Goal: Information Seeking & Learning: Compare options

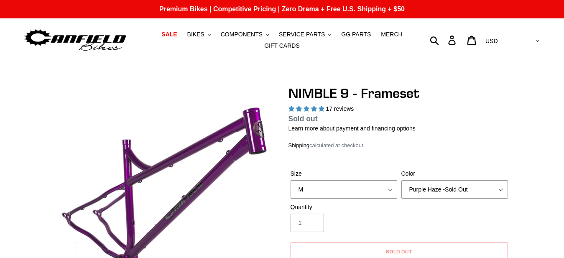
select select "highest-rating"
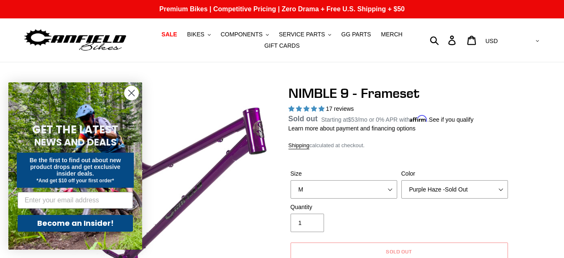
click at [130, 90] on circle "Close dialog" at bounding box center [132, 93] width 14 height 14
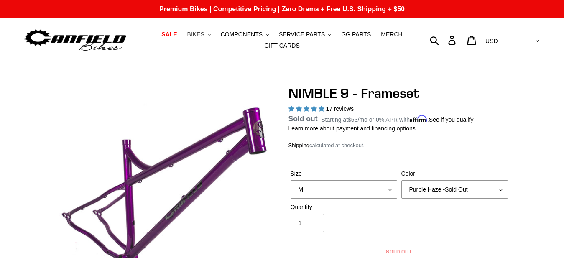
click at [204, 32] on span "BIKES" at bounding box center [195, 34] width 17 height 7
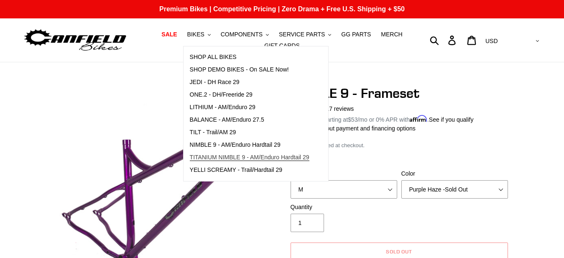
click at [217, 157] on span "TITANIUM NIMBLE 9 - AM/Enduro Hardtail 29" at bounding box center [250, 157] width 120 height 7
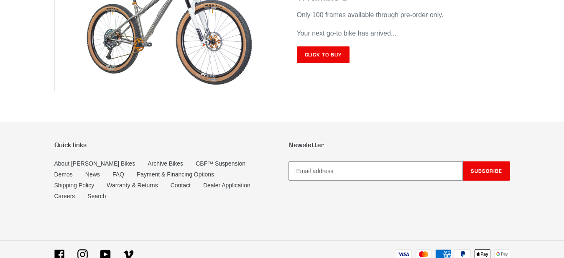
scroll to position [5052, 0]
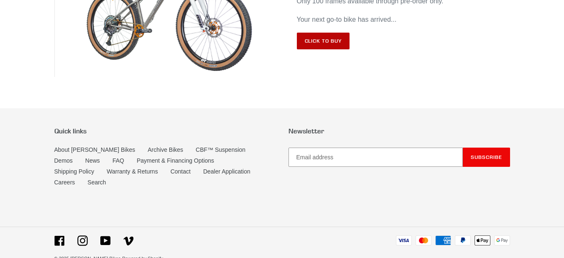
click at [327, 33] on link "Click to Buy" at bounding box center [323, 41] width 53 height 17
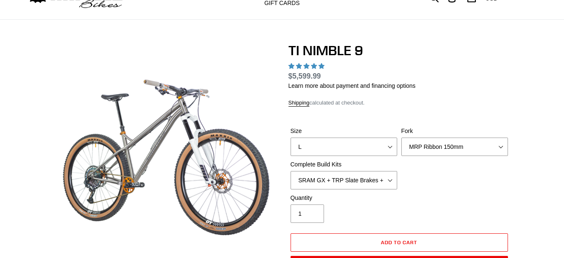
scroll to position [43, 0]
select select "highest-rating"
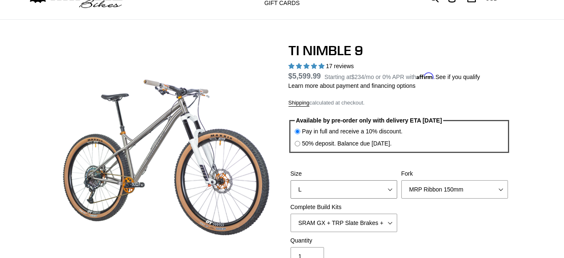
click at [390, 188] on select "S M L XL / XXL (Specify at checkout)" at bounding box center [343, 189] width 107 height 18
click at [436, 186] on select "MRP Ribbon 150mm RockShox Lyrik 150mm Fox Factory 36 150mm Cane Creek Helm 150m…" at bounding box center [454, 189] width 107 height 18
click at [290, 180] on select "S M L XL / XXL (Specify at checkout)" at bounding box center [343, 189] width 107 height 18
select select "M"
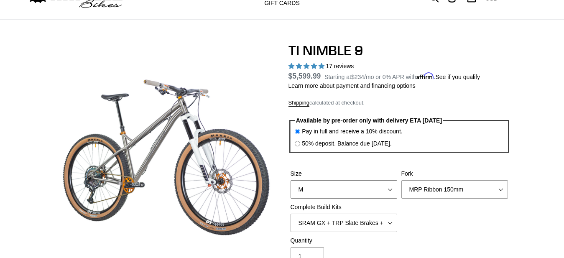
click option "M" at bounding box center [0, 0] width 0 height 0
click at [401, 180] on select "MRP Ribbon 150mm RockShox Lyrik 150mm Fox Factory 36 150mm Cane Creek Helm 150m…" at bounding box center [454, 189] width 107 height 18
click option "RockShox Lyrik 150mm" at bounding box center [0, 0] width 0 height 0
click at [401, 180] on select "MRP Ribbon 150mm RockShox Lyrik 150mm Fox Factory 36 150mm Cane Creek Helm 150m…" at bounding box center [454, 189] width 107 height 18
click option "Fox Factory 36 150mm" at bounding box center [0, 0] width 0 height 0
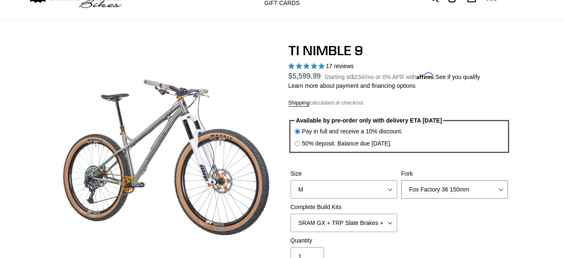
click at [401, 180] on select "MRP Ribbon 150mm RockShox Lyrik 150mm Fox Factory 36 150mm Cane Creek Helm 150m…" at bounding box center [454, 189] width 107 height 18
click option "Cane Creek Helm 150mm" at bounding box center [0, 0] width 0 height 0
click at [401, 180] on select "MRP Ribbon 150mm RockShox Lyrik 150mm Fox Factory 36 150mm Cane Creek Helm 150m…" at bounding box center [454, 189] width 107 height 18
select select "Fork - None"
click option "Fork - None" at bounding box center [0, 0] width 0 height 0
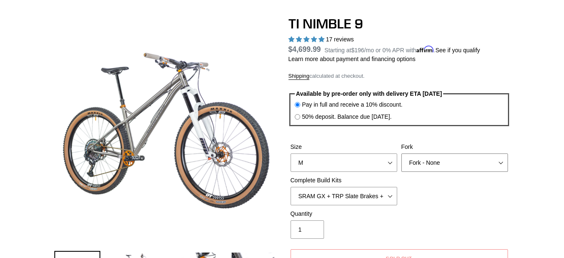
scroll to position [85, 0]
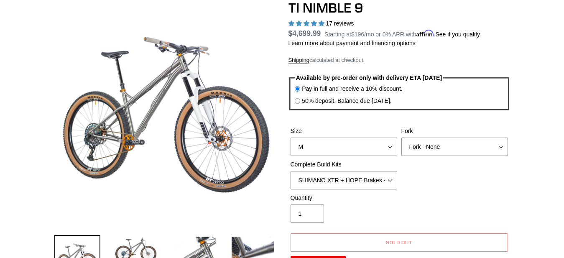
click option "SHIMANO XTR + HOPE Brakes + DT Swiss Carbon Wheels" at bounding box center [0, 0] width 0 height 0
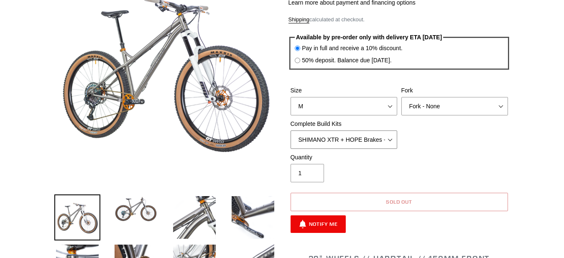
scroll to position [85, 0]
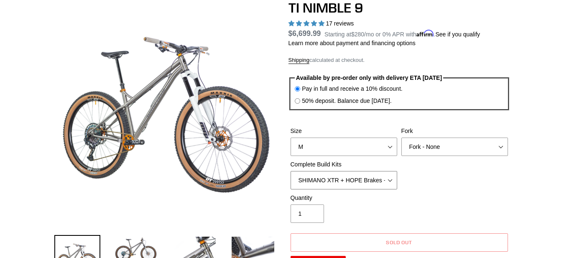
click at [290, 171] on select "SRAM GX + TRP Slate Brakes + Rotors + e13 LG-1 Wheels SHIMANO XT + SHIMANO brak…" at bounding box center [343, 180] width 107 height 18
select select "SRAM XO + Guide Brakes + Rotors + Atomik AL Wheels"
click option "SRAM XO + Guide Brakes + Rotors + Atomik AL Wheels" at bounding box center [0, 0] width 0 height 0
click at [290, 171] on select "SRAM GX + TRP Slate Brakes + Rotors + e13 LG-1 Wheels SHIMANO XT + SHIMANO brak…" at bounding box center [343, 180] width 107 height 18
click at [401, 138] on select "MRP Ribbon 150mm RockShox Lyrik 150mm Fox Factory 36 150mm Cane Creek Helm 150m…" at bounding box center [454, 147] width 107 height 18
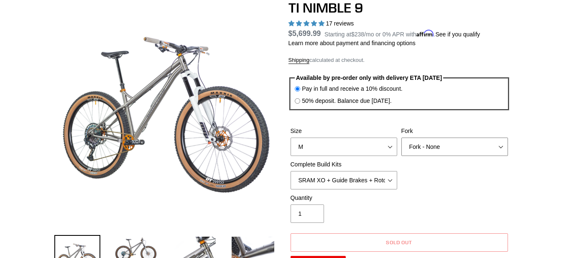
select select "RockShox Lyrik 150mm"
click option "RockShox Lyrik 150mm" at bounding box center [0, 0] width 0 height 0
click at [290, 171] on select "SRAM GX + TRP Slate Brakes + Rotors + e13 LG-1 Wheels SHIMANO XT + SHIMANO brak…" at bounding box center [343, 180] width 107 height 18
click option "SRAM GX + TRP Slate Brakes + Rotors + e13 LG-1 Wheels" at bounding box center [0, 0] width 0 height 0
click at [290, 171] on select "SRAM GX + TRP Slate Brakes + Rotors + e13 LG-1 Wheels SHIMANO XT + SHIMANO brak…" at bounding box center [343, 180] width 107 height 18
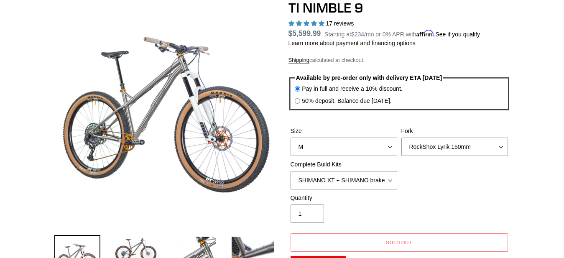
click option "SHIMANO XT + SHIMANO brakes + Rotors + e13 LG-1 Wheels" at bounding box center [0, 0] width 0 height 0
click at [290, 171] on select "SRAM GX + TRP Slate Brakes + Rotors + e13 LG-1 Wheels SHIMANO XT + SHIMANO brak…" at bounding box center [343, 180] width 107 height 18
click option "SRAM XO + Guide Brakes + Rotors + Atomik AL Wheels" at bounding box center [0, 0] width 0 height 0
click at [290, 171] on select "SRAM GX + TRP Slate Brakes + Rotors + e13 LG-1 Wheels SHIMANO XT + SHIMANO brak…" at bounding box center [343, 180] width 107 height 18
click option "SHIMANO XTR + HOPE Brakes + DT Swiss Carbon Wheels" at bounding box center [0, 0] width 0 height 0
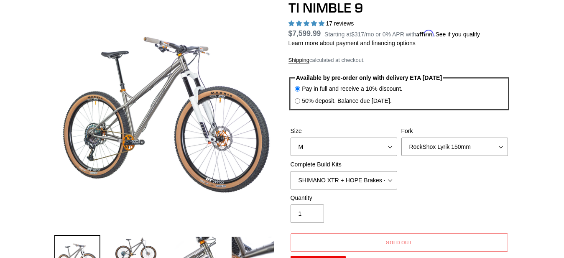
scroll to position [128, 0]
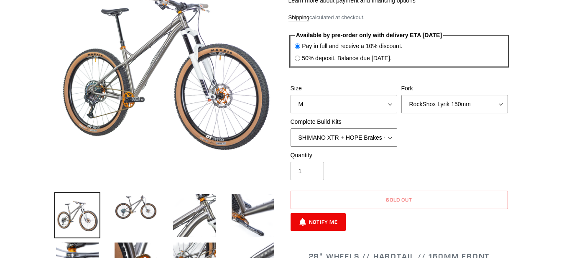
click at [290, 128] on select "SRAM GX + TRP Slate Brakes + Rotors + e13 LG-1 Wheels SHIMANO XT + SHIMANO brak…" at bounding box center [343, 137] width 107 height 18
select select "Complete Build Kit - None (Contact us for Custom Builds)"
click option "Complete Build Kit - None (Contact us for Custom Builds)" at bounding box center [0, 0] width 0 height 0
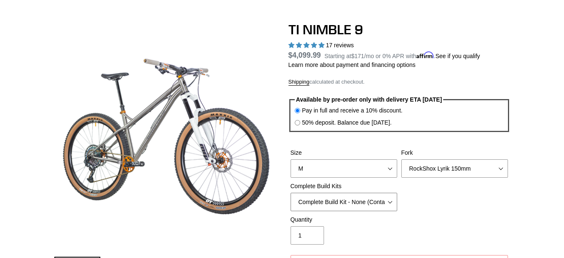
scroll to position [85, 0]
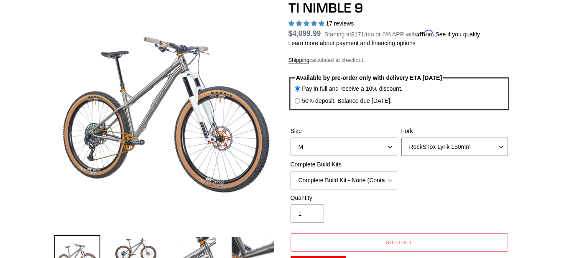
click at [401, 138] on select "MRP Ribbon 150mm RockShox Lyrik 150mm Fox Factory 36 150mm Cane Creek Helm 150m…" at bounding box center [454, 147] width 107 height 18
select select "Fork - None"
click option "Fork - None" at bounding box center [0, 0] width 0 height 0
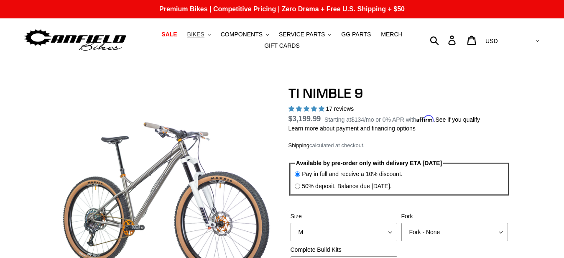
click at [204, 34] on span "BIKES" at bounding box center [195, 34] width 17 height 7
click at [255, 34] on span "COMPONENTS" at bounding box center [242, 34] width 42 height 7
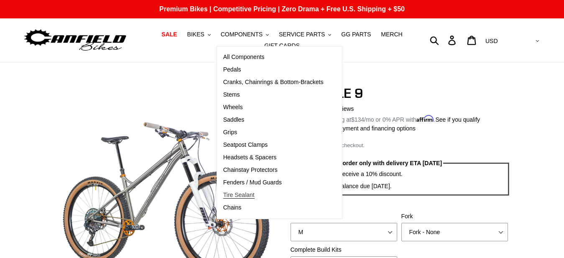
click at [246, 193] on span "Tire Sealant" at bounding box center [238, 194] width 31 height 7
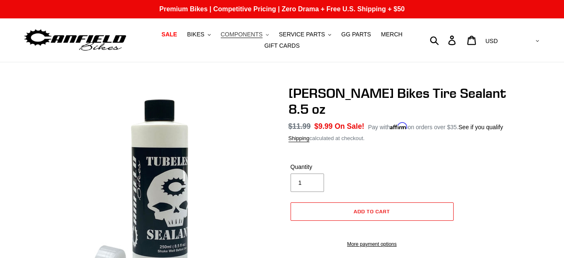
click at [252, 35] on span "COMPONENTS" at bounding box center [242, 34] width 42 height 7
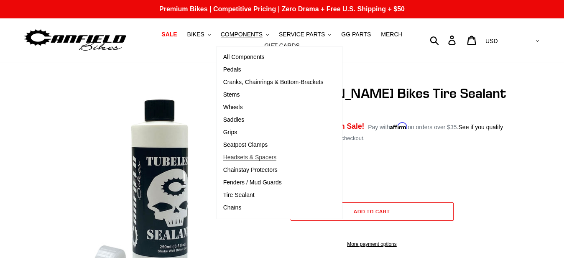
click at [261, 157] on span "Headsets & Spacers" at bounding box center [250, 157] width 54 height 7
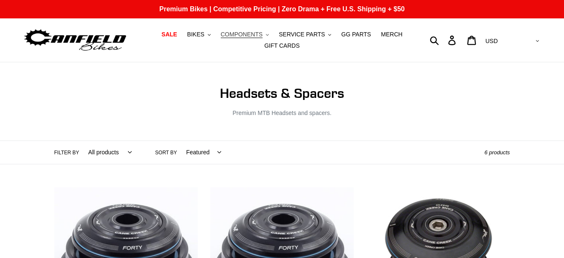
click at [250, 31] on span "COMPONENTS" at bounding box center [242, 34] width 42 height 7
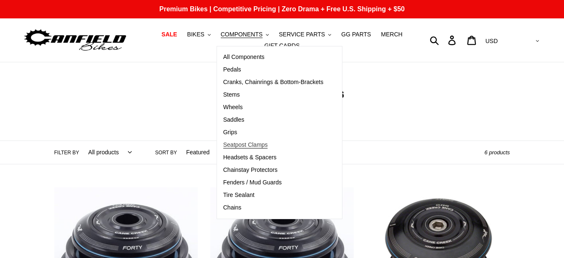
click at [242, 144] on span "Seatpost Clamps" at bounding box center [245, 144] width 45 height 7
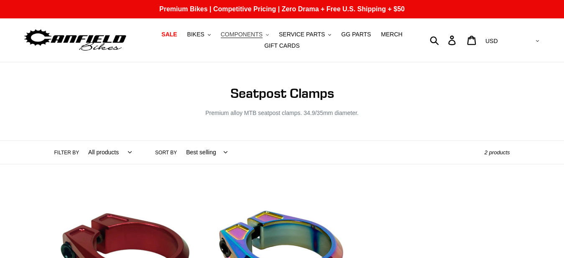
click at [256, 35] on span "COMPONENTS" at bounding box center [242, 34] width 42 height 7
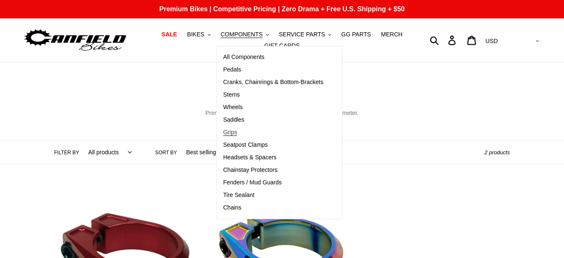
click at [237, 132] on span "Grips" at bounding box center [230, 132] width 14 height 7
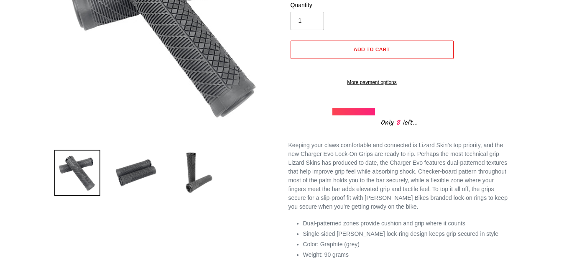
select select "highest-rating"
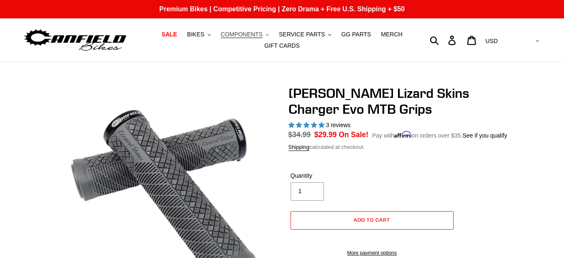
click at [246, 33] on span "COMPONENTS" at bounding box center [242, 34] width 42 height 7
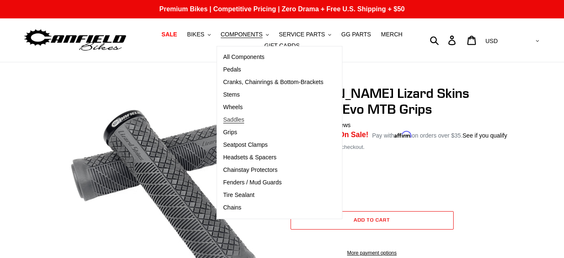
click at [239, 120] on span "Saddles" at bounding box center [233, 119] width 21 height 7
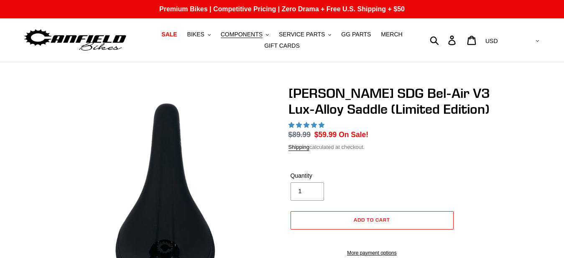
select select "highest-rating"
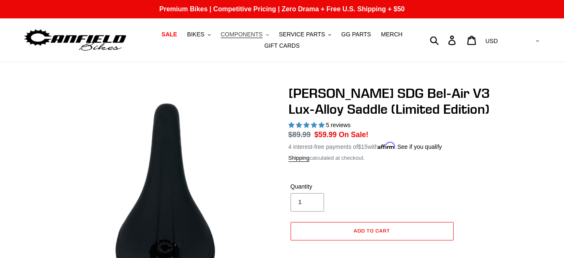
click at [253, 33] on span "COMPONENTS" at bounding box center [242, 34] width 42 height 7
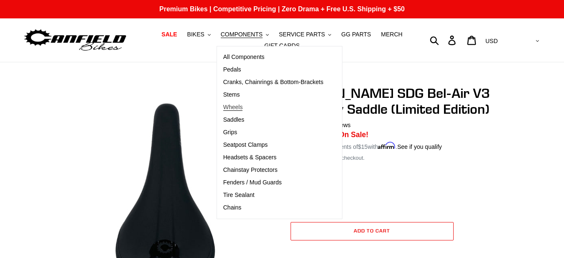
click at [240, 107] on span "Wheels" at bounding box center [233, 107] width 20 height 7
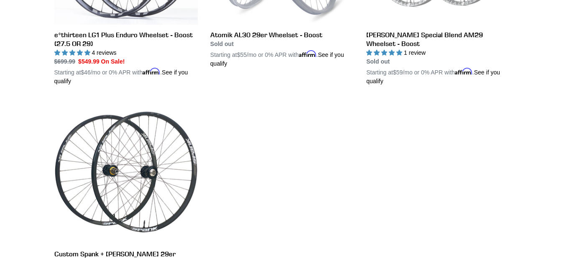
scroll to position [341, 0]
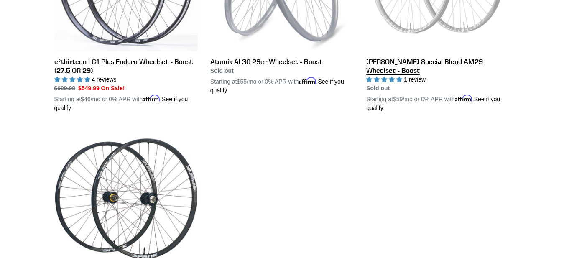
click at [423, 61] on link "[PERSON_NAME] Special Blend AM29 Wheelset - Boost" at bounding box center [437, 10] width 143 height 204
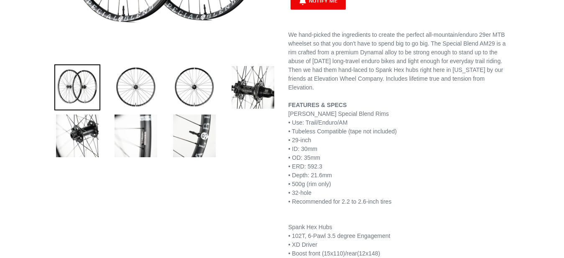
scroll to position [256, 0]
select select "highest-rating"
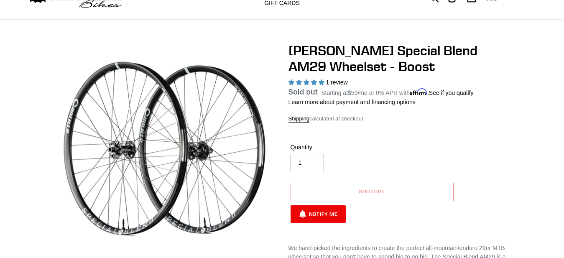
scroll to position [0, 0]
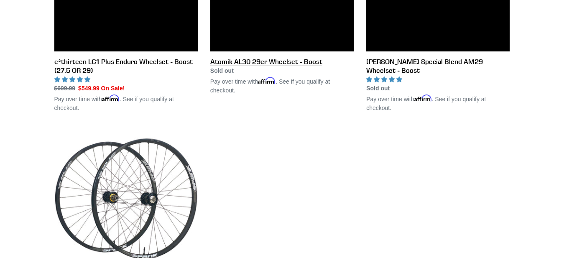
scroll to position [341, 0]
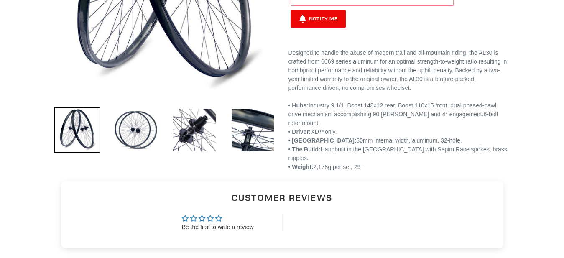
scroll to position [213, 0]
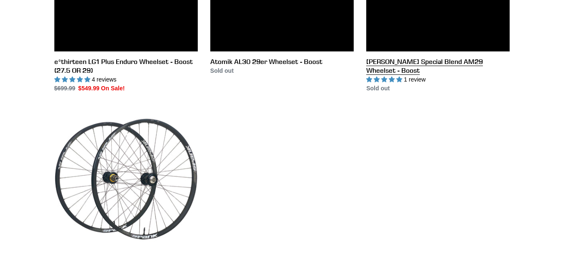
click at [427, 61] on link "[PERSON_NAME] Special Blend AM29 Wheelset - Boost" at bounding box center [437, 0] width 143 height 185
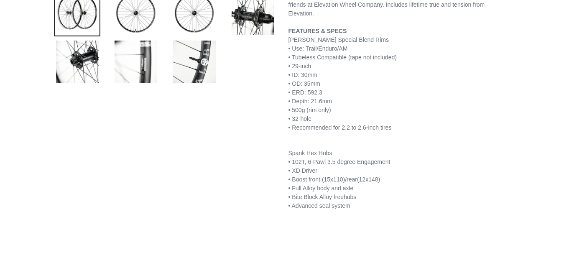
select select "highest-rating"
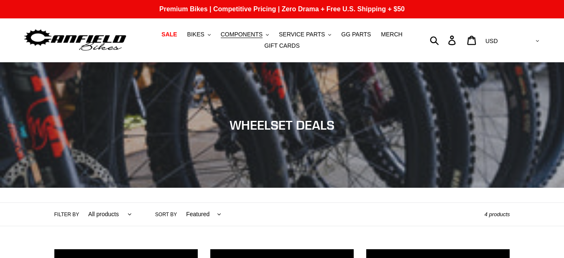
scroll to position [341, 0]
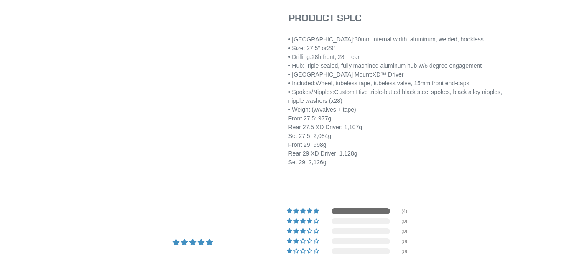
scroll to position [384, 0]
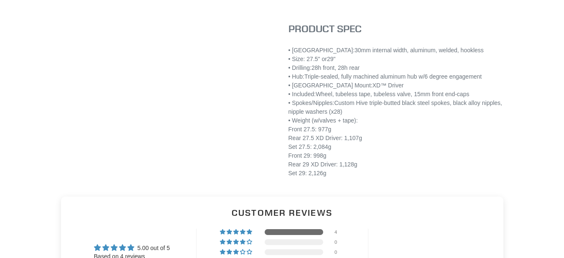
select select "highest-rating"
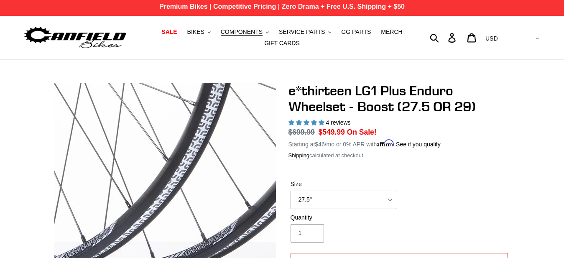
scroll to position [0, 0]
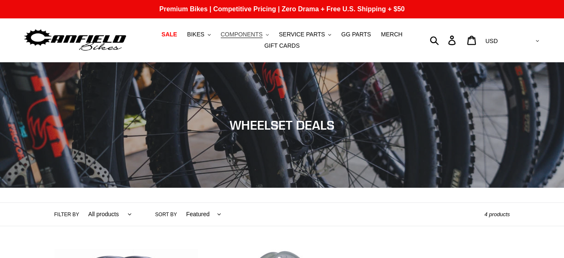
click at [247, 33] on span "COMPONENTS" at bounding box center [242, 34] width 42 height 7
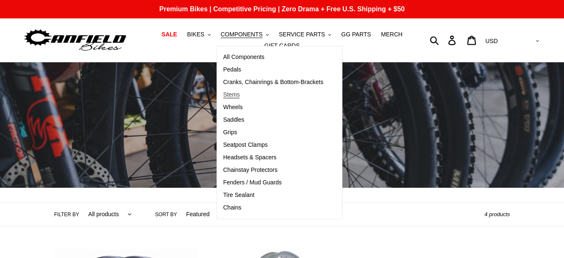
click at [237, 94] on span "Stems" at bounding box center [231, 94] width 17 height 7
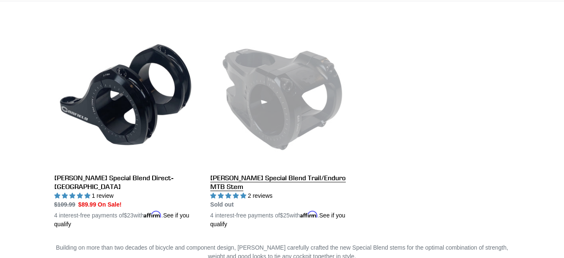
scroll to position [256, 0]
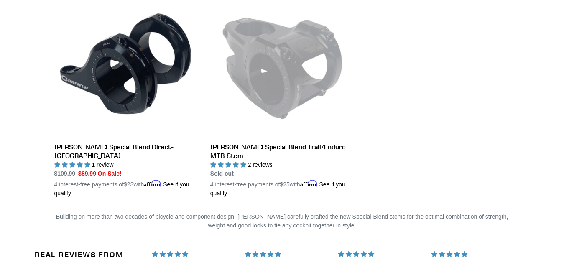
click at [280, 77] on link "[PERSON_NAME] Special Blend Trail/Enduro MTB Stem" at bounding box center [281, 95] width 143 height 204
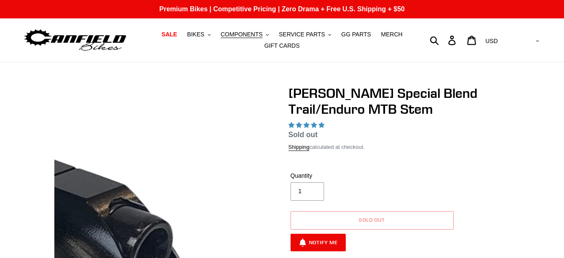
scroll to position [85, 0]
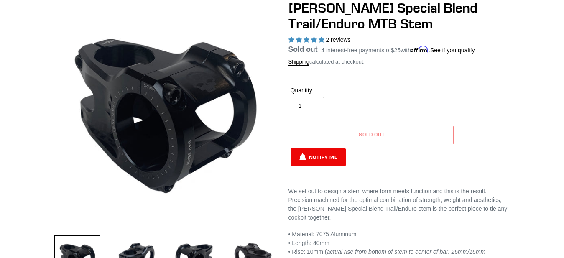
select select "highest-rating"
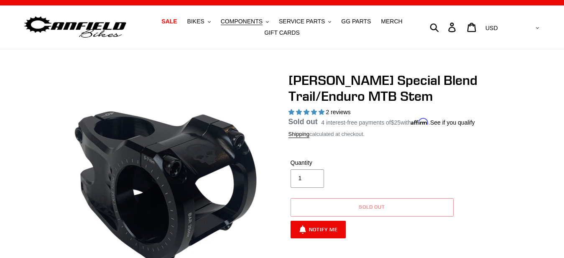
scroll to position [0, 0]
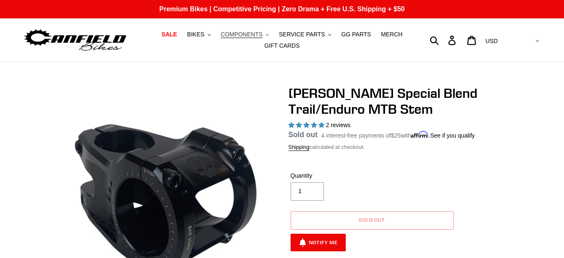
click at [242, 35] on span "COMPONENTS" at bounding box center [242, 34] width 42 height 7
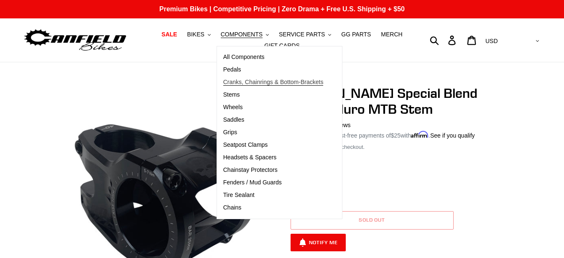
click at [250, 82] on span "Cranks, Chainrings & Bottom-Brackets" at bounding box center [273, 82] width 100 height 7
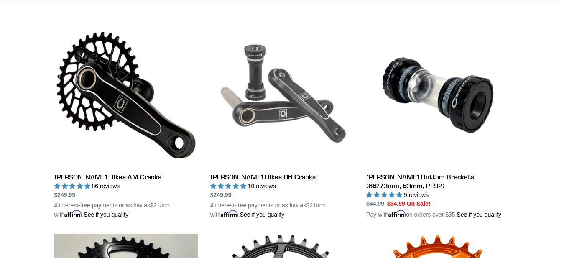
scroll to position [213, 0]
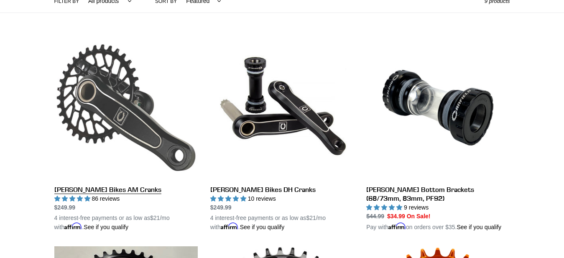
click at [122, 187] on link "[PERSON_NAME] Bikes AM Cranks" at bounding box center [125, 134] width 143 height 196
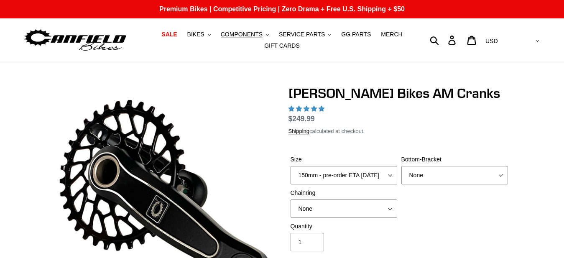
click at [290, 166] on select "150mm - pre-order ETA [DATE] 155mm - pre-order ETA [DATE] 160mm - pre-order ETA…" at bounding box center [343, 175] width 107 height 18
select select "highest-rating"
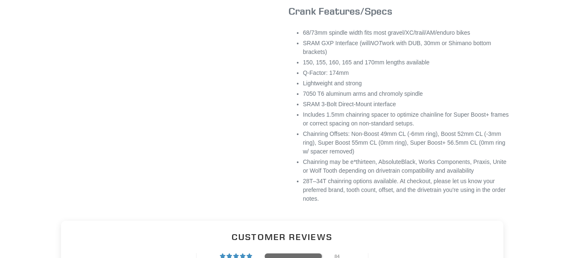
scroll to position [554, 0]
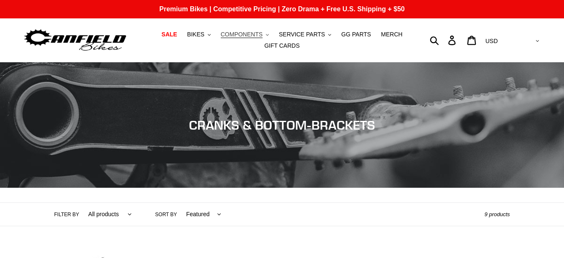
click at [243, 35] on span "COMPONENTS" at bounding box center [242, 34] width 42 height 7
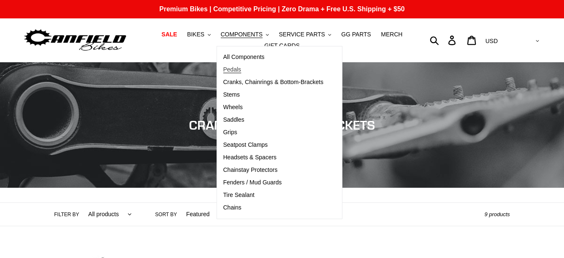
click at [238, 69] on span "Pedals" at bounding box center [232, 69] width 18 height 7
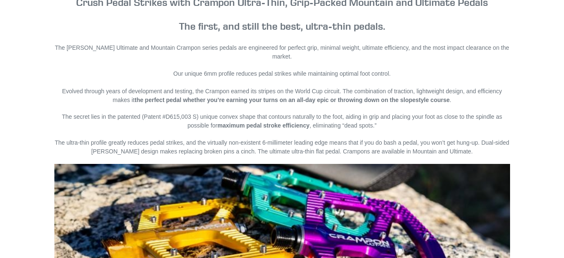
scroll to position [384, 0]
